Goal: Transaction & Acquisition: Purchase product/service

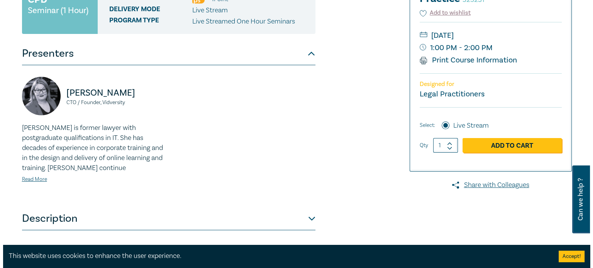
scroll to position [154, 0]
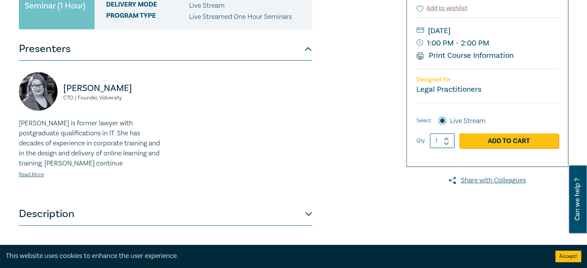
click at [447, 139] on icon at bounding box center [446, 139] width 4 height 2
type input "2"
click at [485, 139] on link "Add to Cart" at bounding box center [509, 141] width 99 height 15
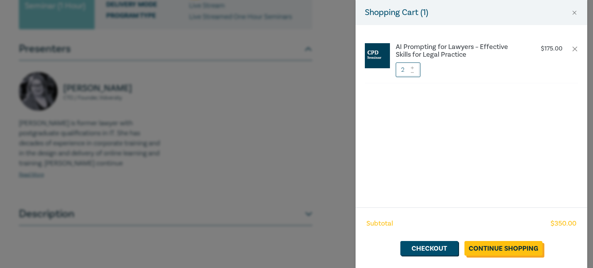
click at [516, 251] on link "Continue Shopping" at bounding box center [504, 248] width 78 height 15
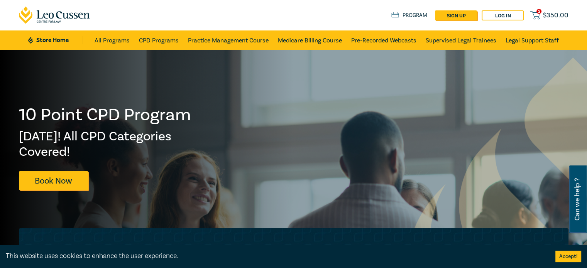
click at [548, 15] on span "$ 350.00" at bounding box center [555, 15] width 25 height 8
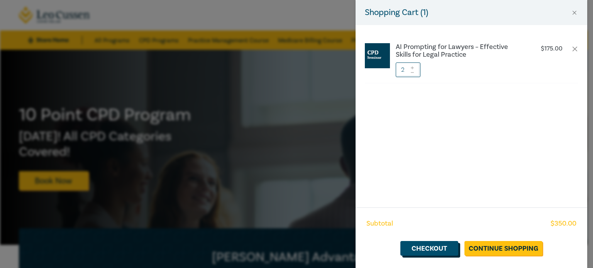
click at [426, 244] on link "Checkout" at bounding box center [429, 248] width 58 height 15
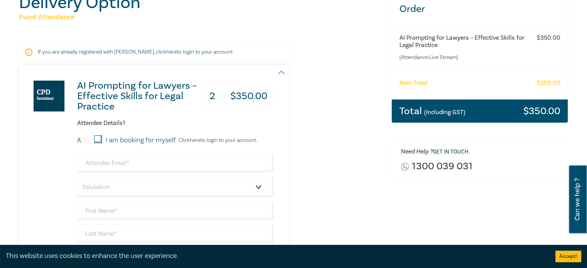
scroll to position [77, 0]
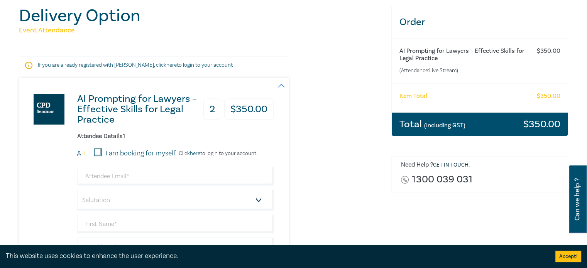
click at [459, 180] on link "1300 039 031" at bounding box center [442, 180] width 60 height 10
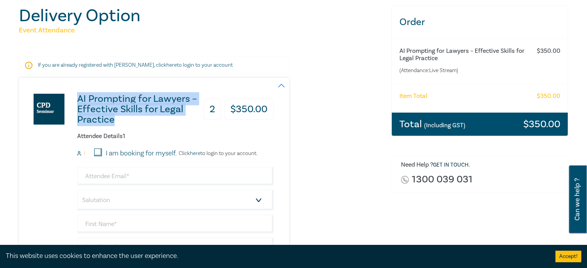
drag, startPoint x: 77, startPoint y: 101, endPoint x: 116, endPoint y: 123, distance: 44.8
click at [116, 123] on h3 "AI Prompting for Lawyers – Effective Skills for Legal Practice" at bounding box center [140, 109] width 127 height 31
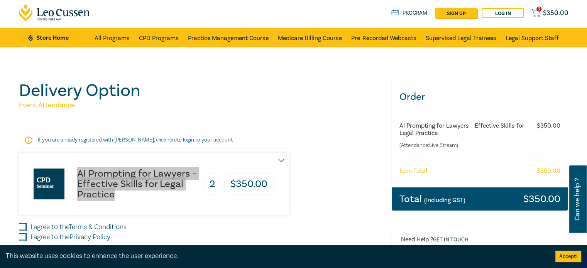
scroll to position [0, 0]
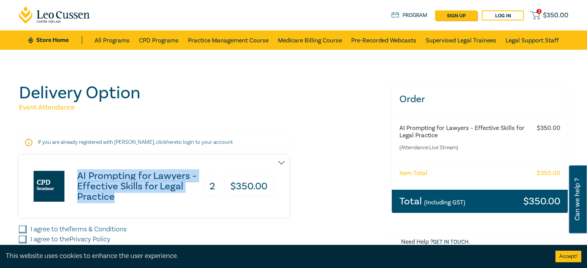
click at [125, 182] on h3 "AI Prompting for Lawyers – Effective Skills for Legal Practice" at bounding box center [140, 186] width 127 height 31
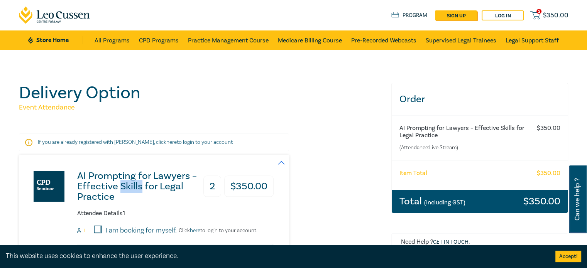
click at [125, 182] on h3 "AI Prompting for Lawyers – Effective Skills for Legal Practice" at bounding box center [140, 186] width 127 height 31
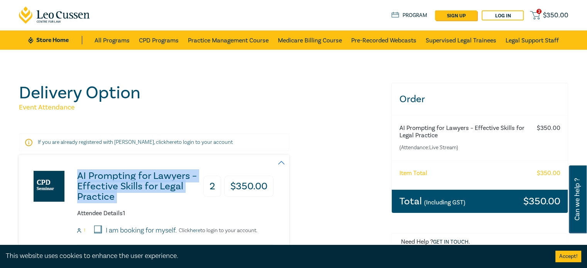
copy h3 "AI Prompting for Lawyers – Effective Skills for Legal Practice"
click at [143, 188] on h3 "AI Prompting for Lawyers – Effective Skills for Legal Practice" at bounding box center [140, 186] width 127 height 31
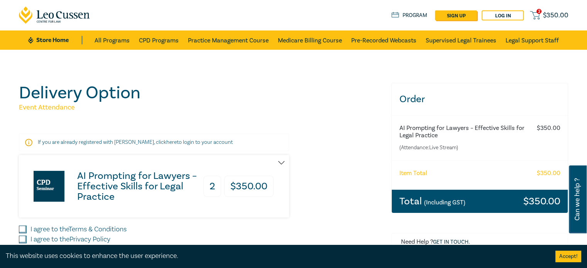
click at [187, 178] on h3 "AI Prompting for Lawyers – Effective Skills for Legal Practice" at bounding box center [140, 186] width 127 height 31
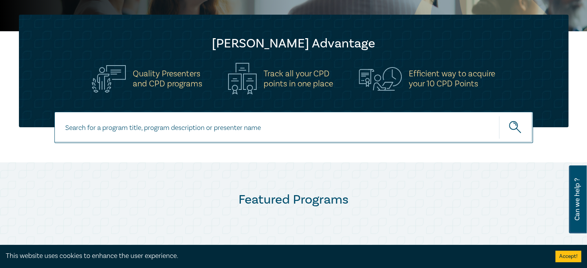
scroll to position [154, 0]
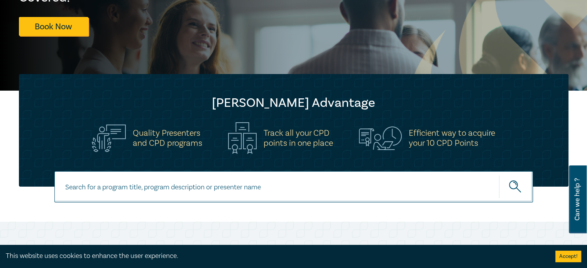
click at [132, 191] on input at bounding box center [293, 186] width 479 height 31
paste input "AI Prompting for Lawyers – Effective Skills for Legal Practice"
type input "AI Prompting for Lawyers – Effective Skills for Legal Practice"
click at [499, 175] on button "submit" at bounding box center [516, 187] width 34 height 24
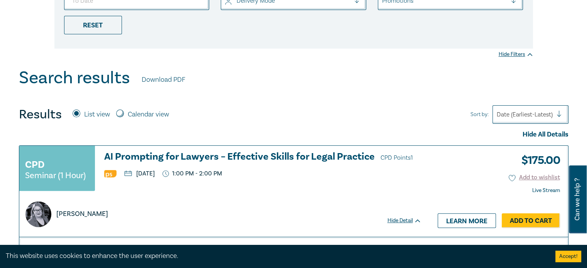
scroll to position [309, 0]
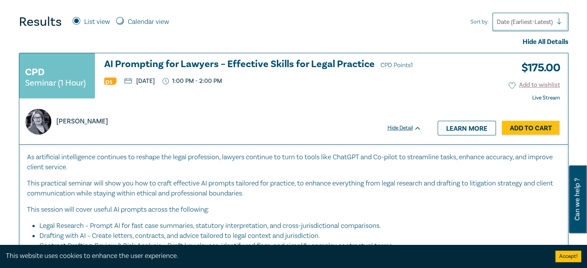
click at [227, 63] on h3 "AI Prompting for Lawyers – Effective Skills for Legal Practice CPD Points 1" at bounding box center [262, 65] width 317 height 12
